Goal: Transaction & Acquisition: Download file/media

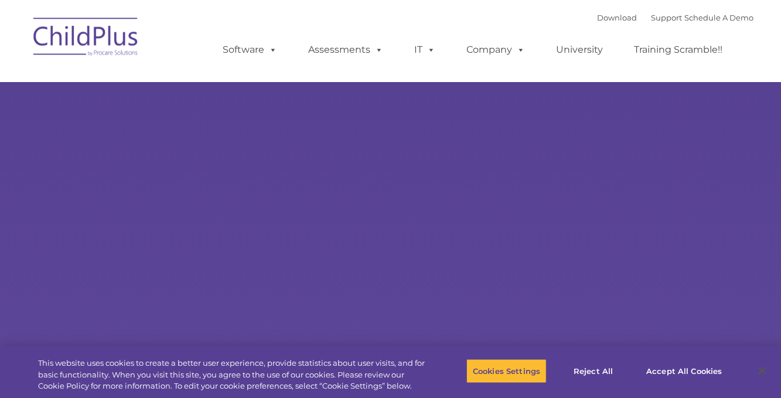
select select "MEDIUM"
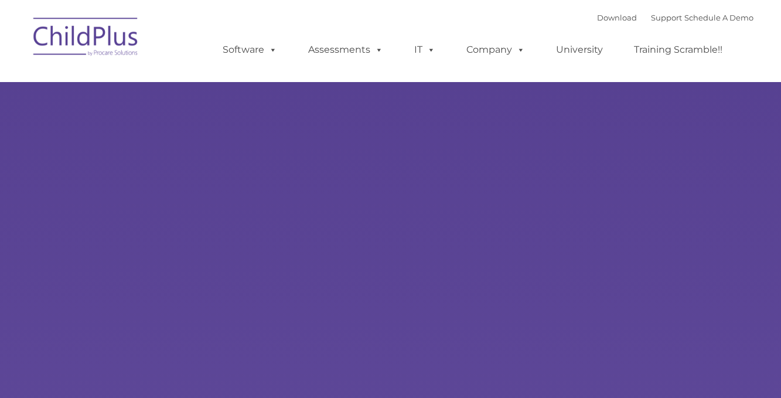
type input ""
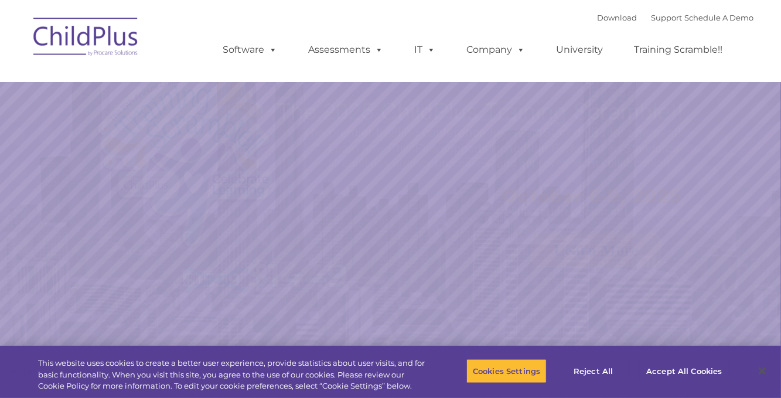
select select "MEDIUM"
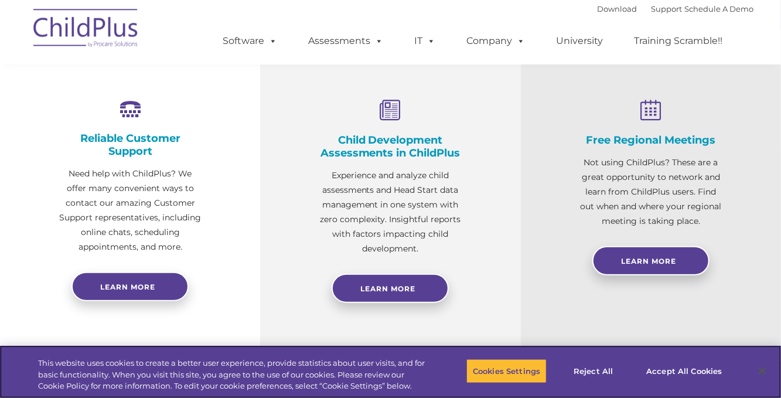
scroll to position [431, 0]
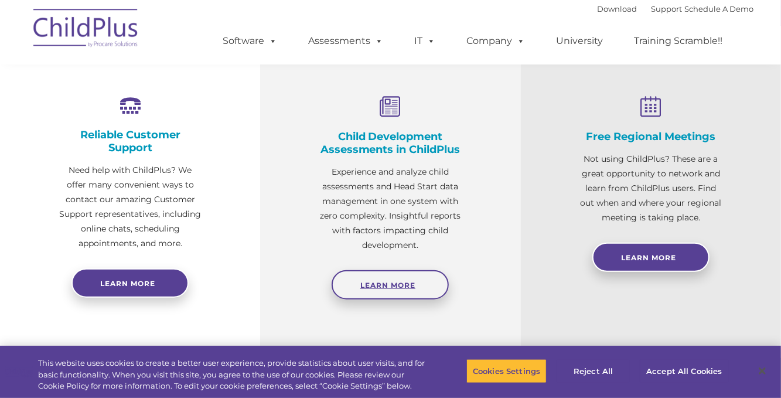
click at [411, 281] on span "Learn More" at bounding box center [387, 285] width 55 height 9
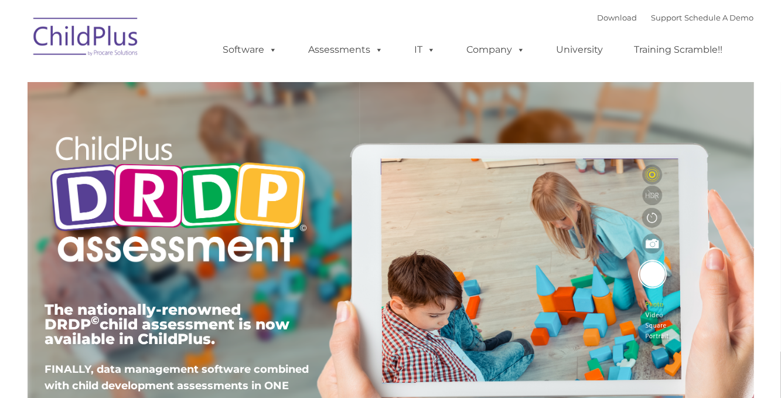
type input ""
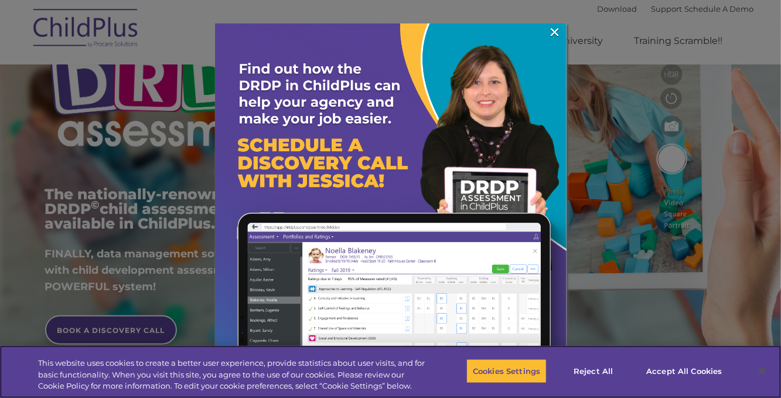
scroll to position [117, 0]
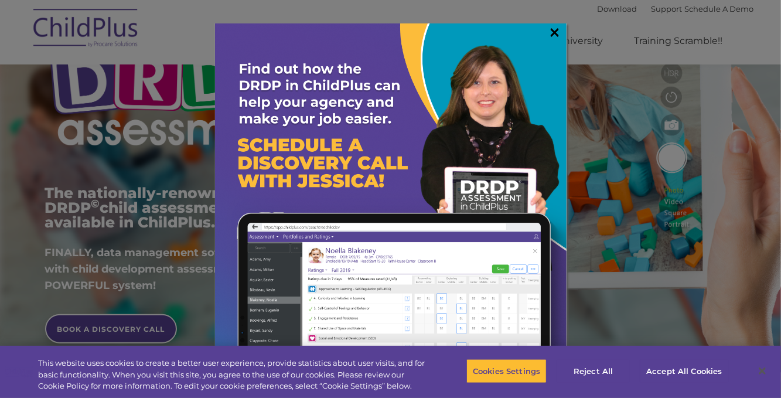
click at [556, 29] on link "×" at bounding box center [554, 32] width 13 height 12
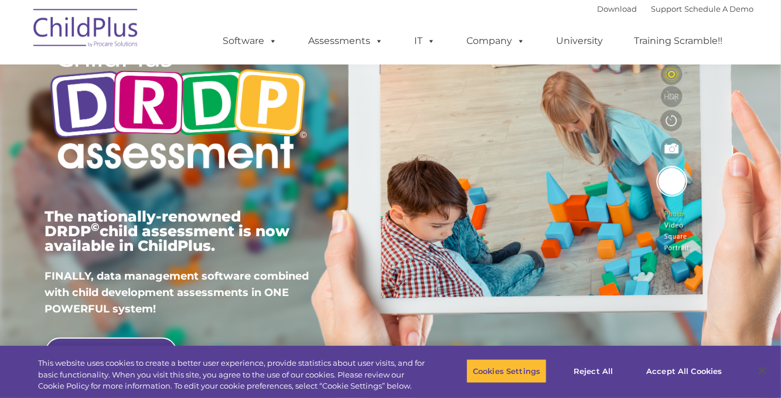
scroll to position [0, 0]
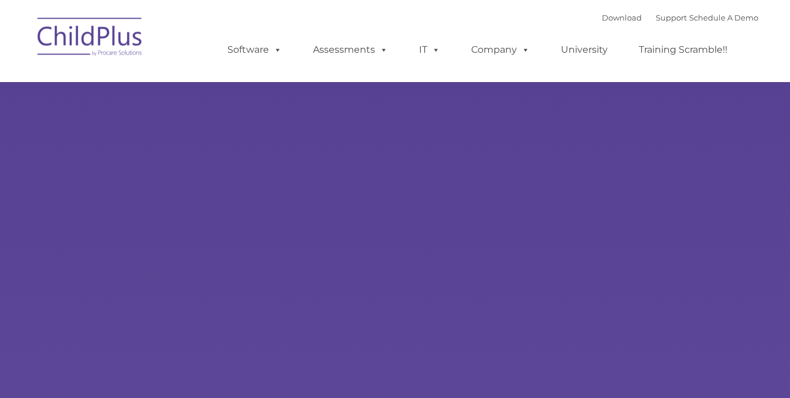
type input ""
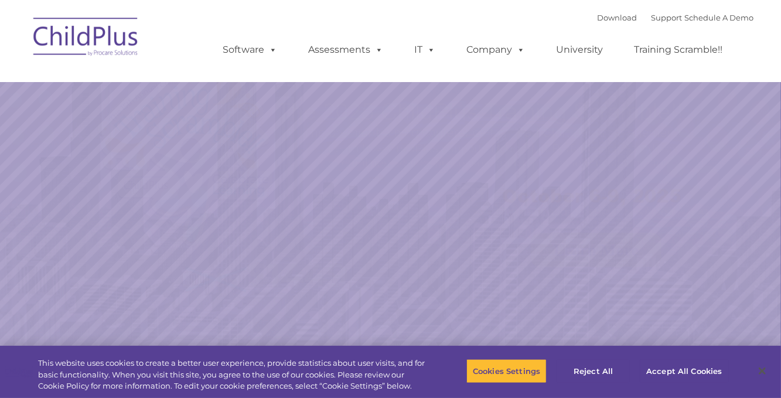
select select "MEDIUM"
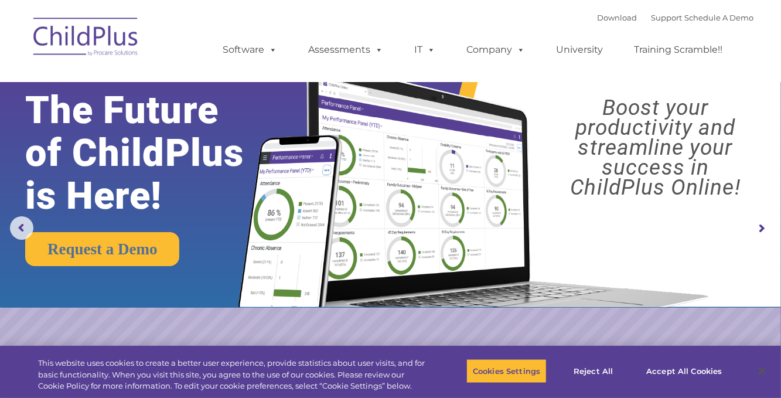
click at [762, 229] on rs-arrow at bounding box center [761, 228] width 23 height 23
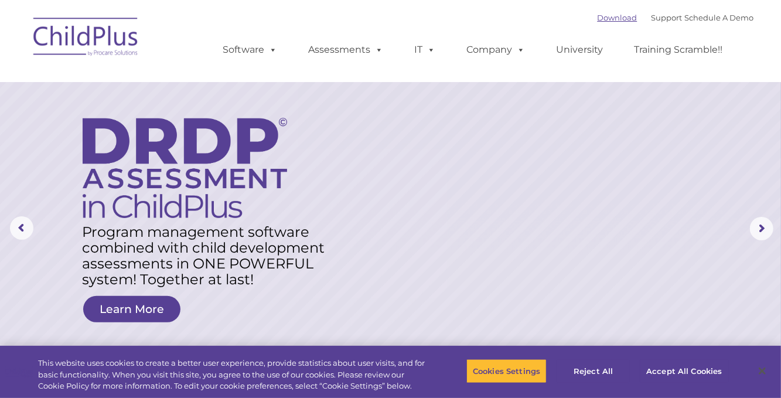
click at [610, 21] on link "Download" at bounding box center [618, 17] width 40 height 9
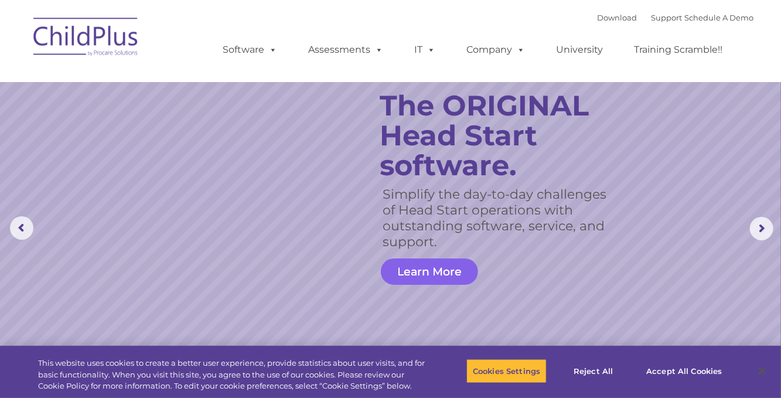
click at [447, 268] on link "Learn More" at bounding box center [429, 271] width 97 height 26
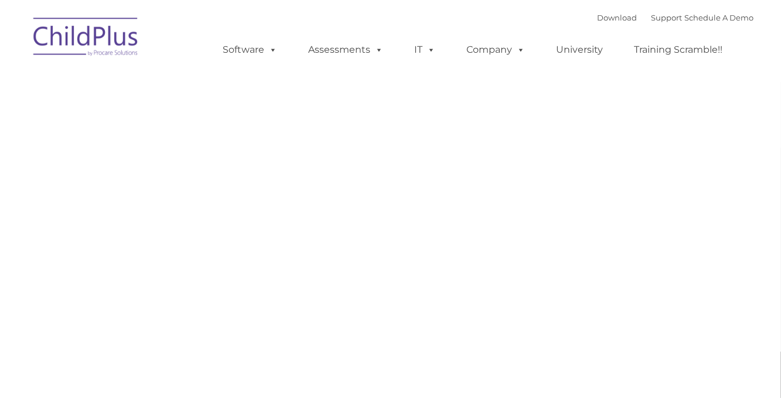
type input ""
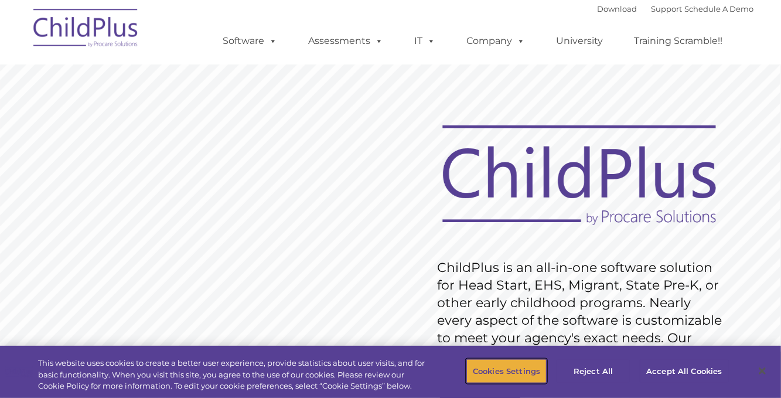
click at [511, 376] on button "Cookies Settings" at bounding box center [506, 371] width 80 height 25
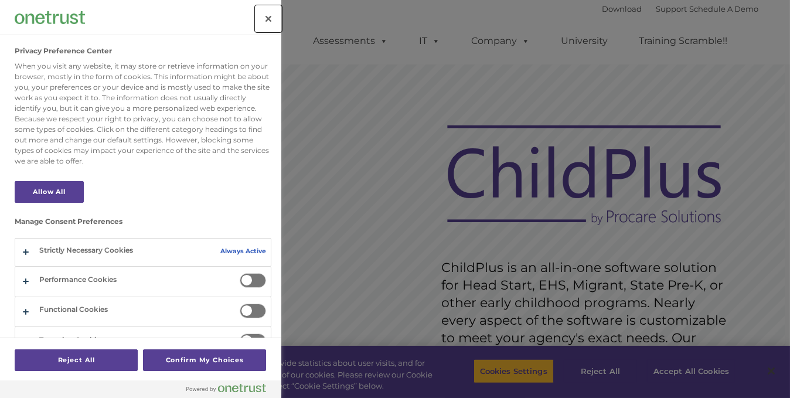
click at [264, 18] on button "Close" at bounding box center [268, 19] width 26 height 26
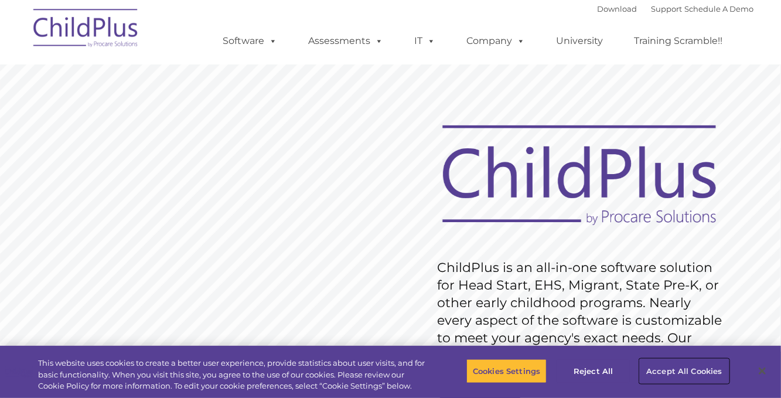
click at [684, 369] on button "Accept All Cookies" at bounding box center [684, 371] width 88 height 25
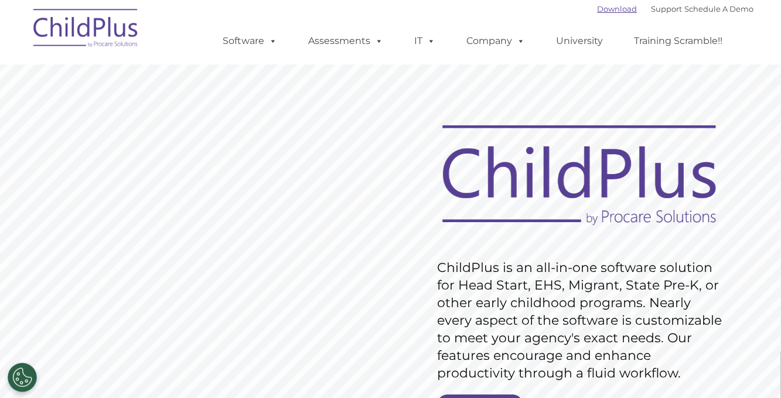
click at [598, 11] on link "Download" at bounding box center [618, 8] width 40 height 9
click at [607, 8] on link "Download" at bounding box center [618, 8] width 40 height 9
